Goal: Transaction & Acquisition: Purchase product/service

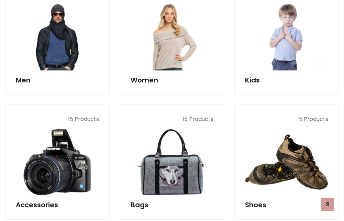
scroll to position [498, 0]
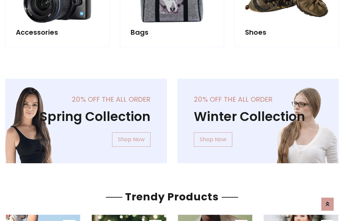
click at [172, 118] on div "20% off the all order Winter Collection Shop Now" at bounding box center [258, 126] width 172 height 95
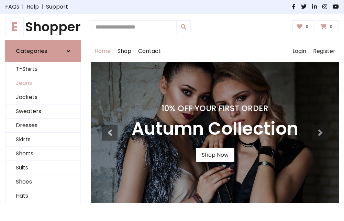
click at [43, 83] on link "Jeans" at bounding box center [42, 83] width 75 height 14
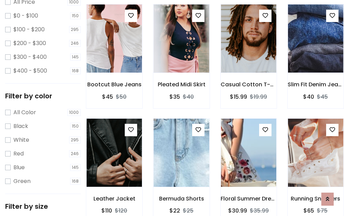
scroll to position [202, 0]
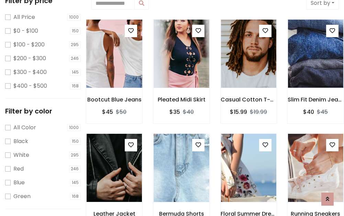
click at [114, 54] on img at bounding box center [114, 53] width 66 height 165
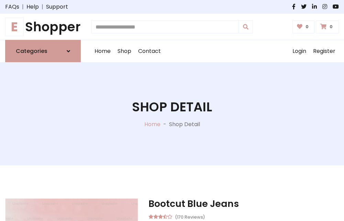
scroll to position [74, 0]
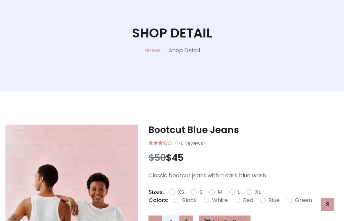
click at [247, 200] on label "Red" at bounding box center [248, 200] width 10 height 8
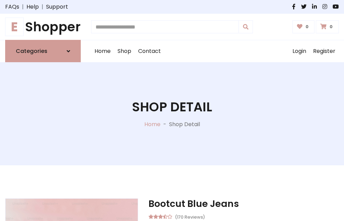
scroll to position [74, 0]
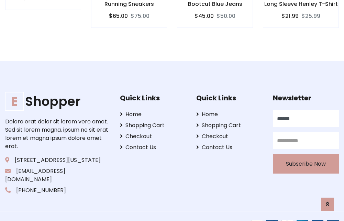
type input "******"
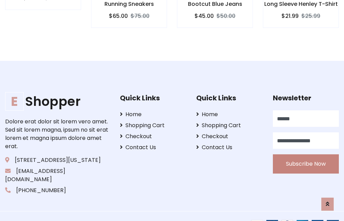
type input "**********"
click at [305, 156] on button "Subscribe Now" at bounding box center [306, 163] width 66 height 19
